Goal: Task Accomplishment & Management: Use online tool/utility

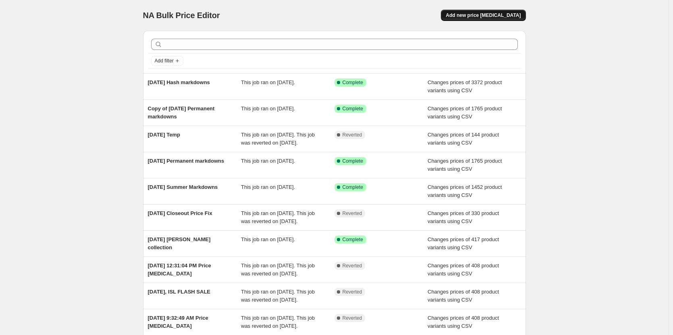
click at [490, 15] on span "Add new price change job" at bounding box center [483, 15] width 75 height 6
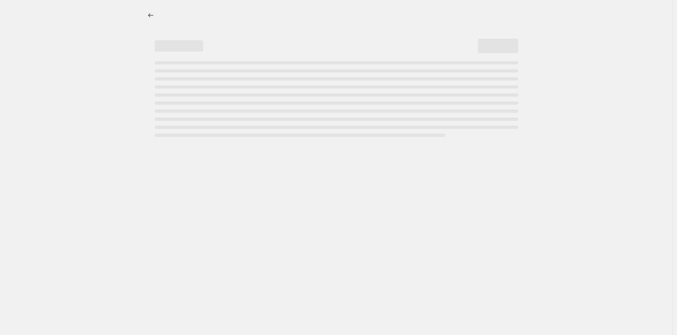
select select "percentage"
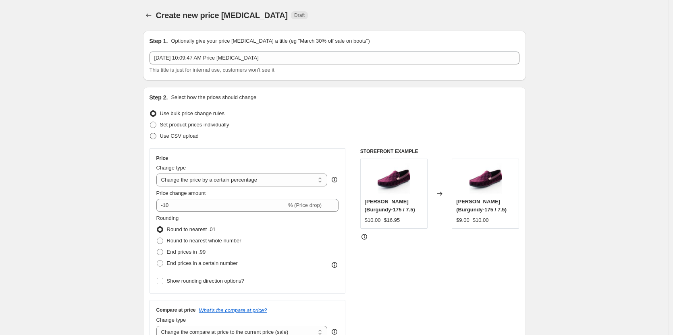
click at [179, 135] on span "Use CSV upload" at bounding box center [179, 136] width 39 height 6
click at [150, 133] on input "Use CSV upload" at bounding box center [150, 133] width 0 height 0
radio input "true"
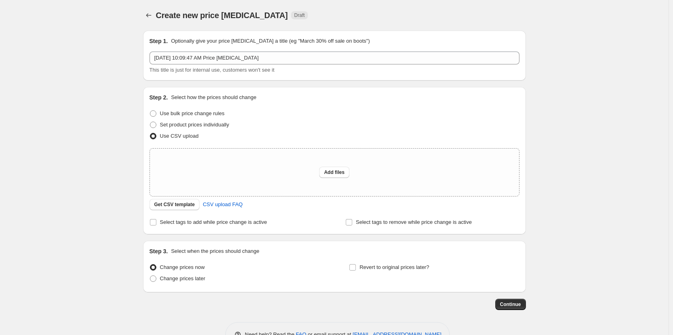
click at [178, 212] on div "Step 2. Select how the prices should change Use bulk price change rules Set pro…" at bounding box center [335, 161] width 370 height 135
click at [180, 207] on span "Get CSV template" at bounding box center [174, 205] width 41 height 6
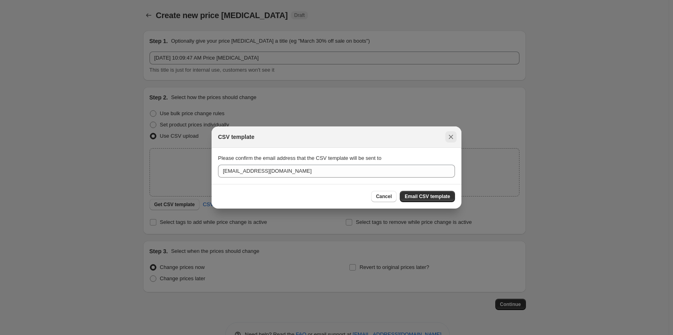
click at [450, 138] on icon "Close" at bounding box center [451, 137] width 4 height 4
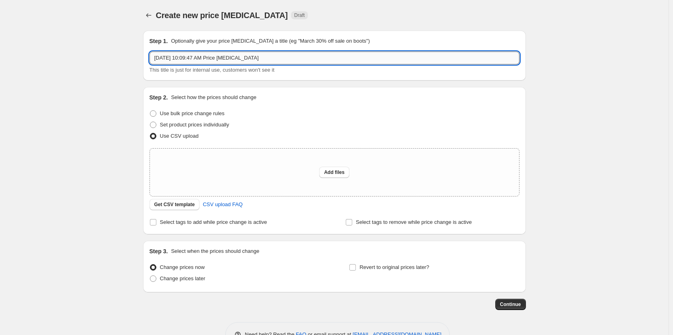
drag, startPoint x: 188, startPoint y: 62, endPoint x: 407, endPoint y: 58, distance: 218.9
click at [407, 58] on input "Aug 22, 2025, 10:09:47 AM Price change job" at bounding box center [335, 58] width 370 height 13
type input "Aug 22, 2025 Hash low"
click at [227, 216] on div "Step 2. Select how the prices should change Use bulk price change rules Set pro…" at bounding box center [335, 161] width 370 height 135
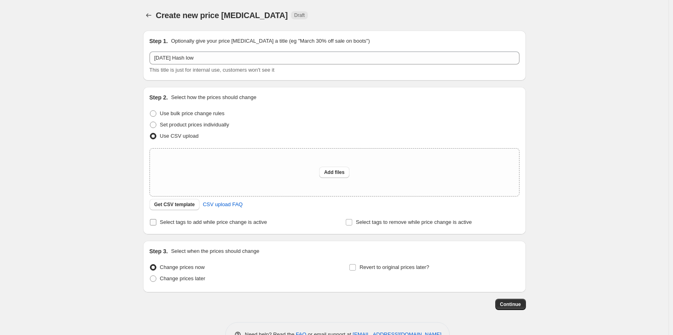
click at [227, 226] on span "Select tags to add while price change is active" at bounding box center [213, 222] width 107 height 8
click at [156, 226] on input "Select tags to add while price change is active" at bounding box center [153, 222] width 6 height 6
checkbox input "true"
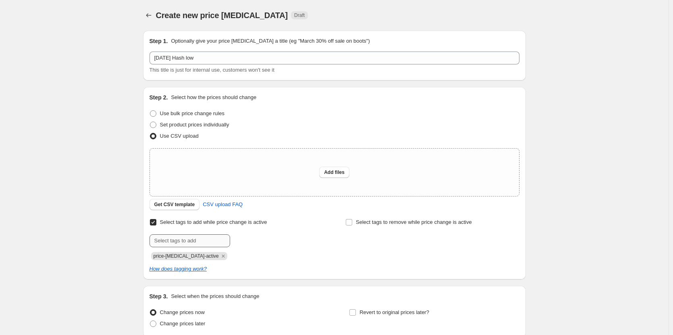
drag, startPoint x: 217, startPoint y: 257, endPoint x: 214, endPoint y: 243, distance: 14.4
click at [222, 257] on icon "Remove price-change-job-active" at bounding box center [223, 256] width 3 height 3
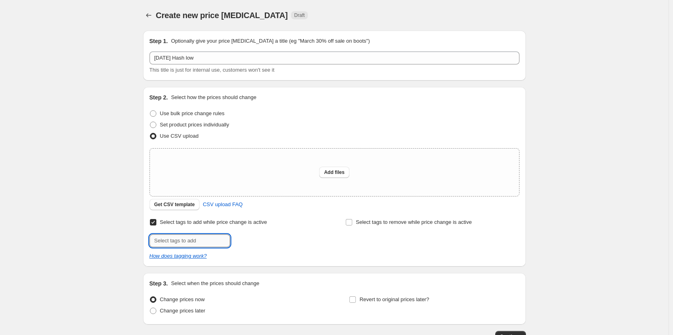
click at [214, 240] on input "text" at bounding box center [190, 241] width 81 height 13
type input "low"
click at [246, 243] on b "Add" at bounding box center [241, 240] width 9 height 6
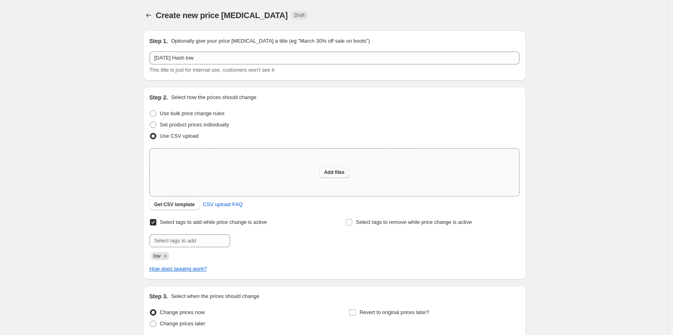
click at [329, 167] on button "Add files" at bounding box center [334, 172] width 30 height 11
type input "C:\fakepath\Hash low.csv"
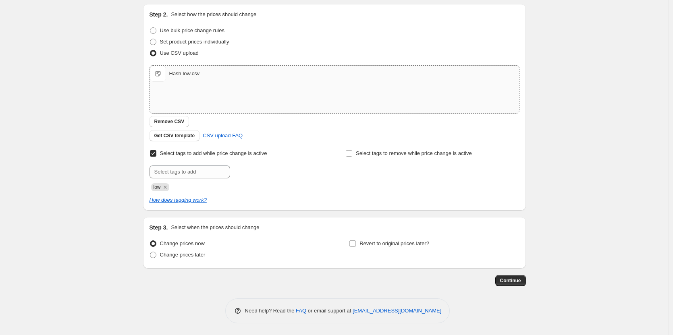
scroll to position [83, 0]
click at [516, 282] on span "Continue" at bounding box center [510, 280] width 21 height 6
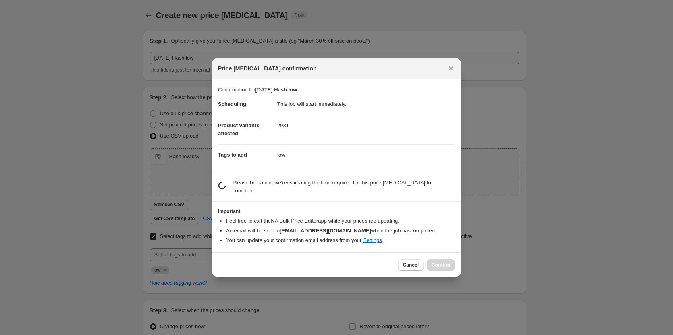
scroll to position [0, 0]
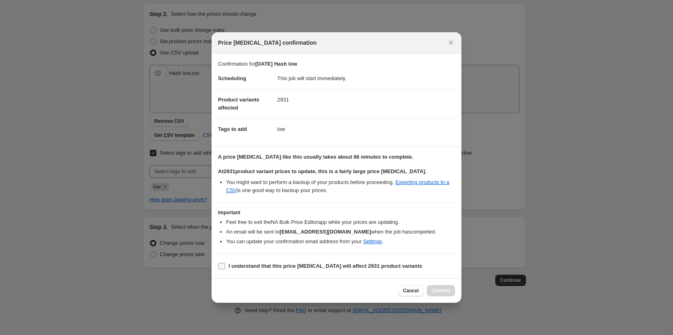
click at [242, 266] on b "I understand that this price change job will affect 2931 product variants" at bounding box center [326, 266] width 194 height 6
click at [225, 266] on input "I understand that this price change job will affect 2931 product variants" at bounding box center [221, 266] width 6 height 6
checkbox input "true"
click at [436, 288] on span "Confirm" at bounding box center [441, 291] width 19 height 6
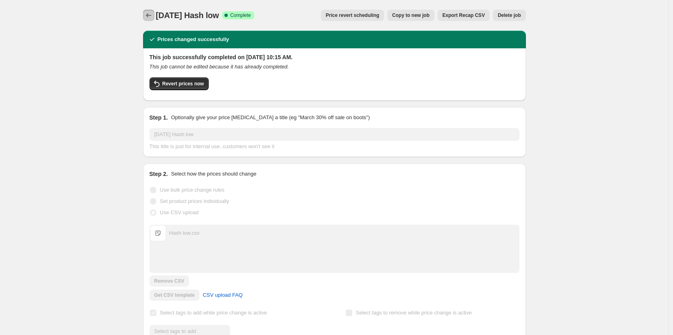
click at [150, 18] on icon "Price change jobs" at bounding box center [149, 15] width 8 height 8
